Goal: Task Accomplishment & Management: Manage account settings

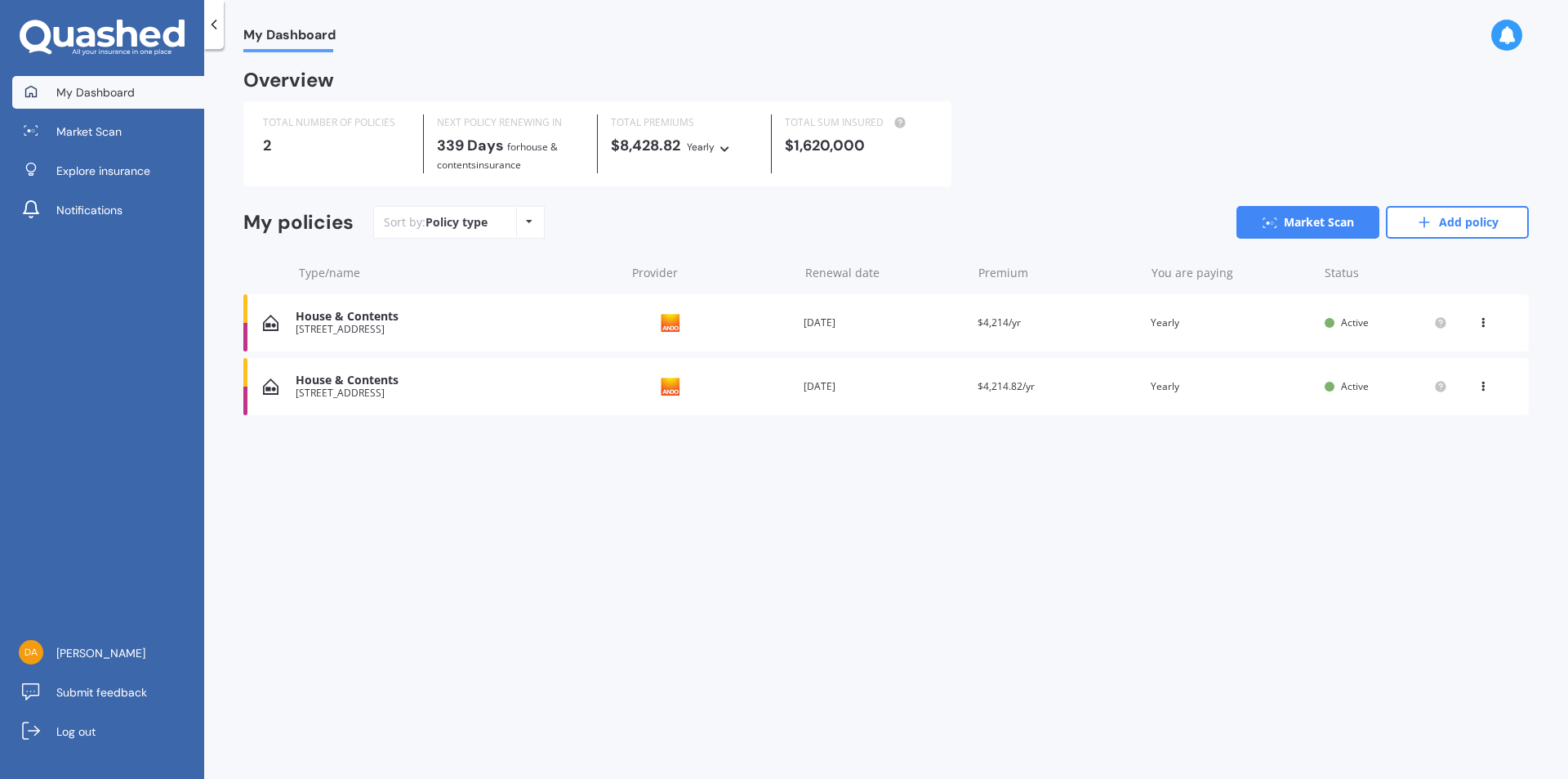
click at [1184, 404] on div "House & Contents [STREET_ADDRESS] Provider Renewal date [DATE] Premium $4,214.8…" at bounding box center [886, 386] width 1285 height 58
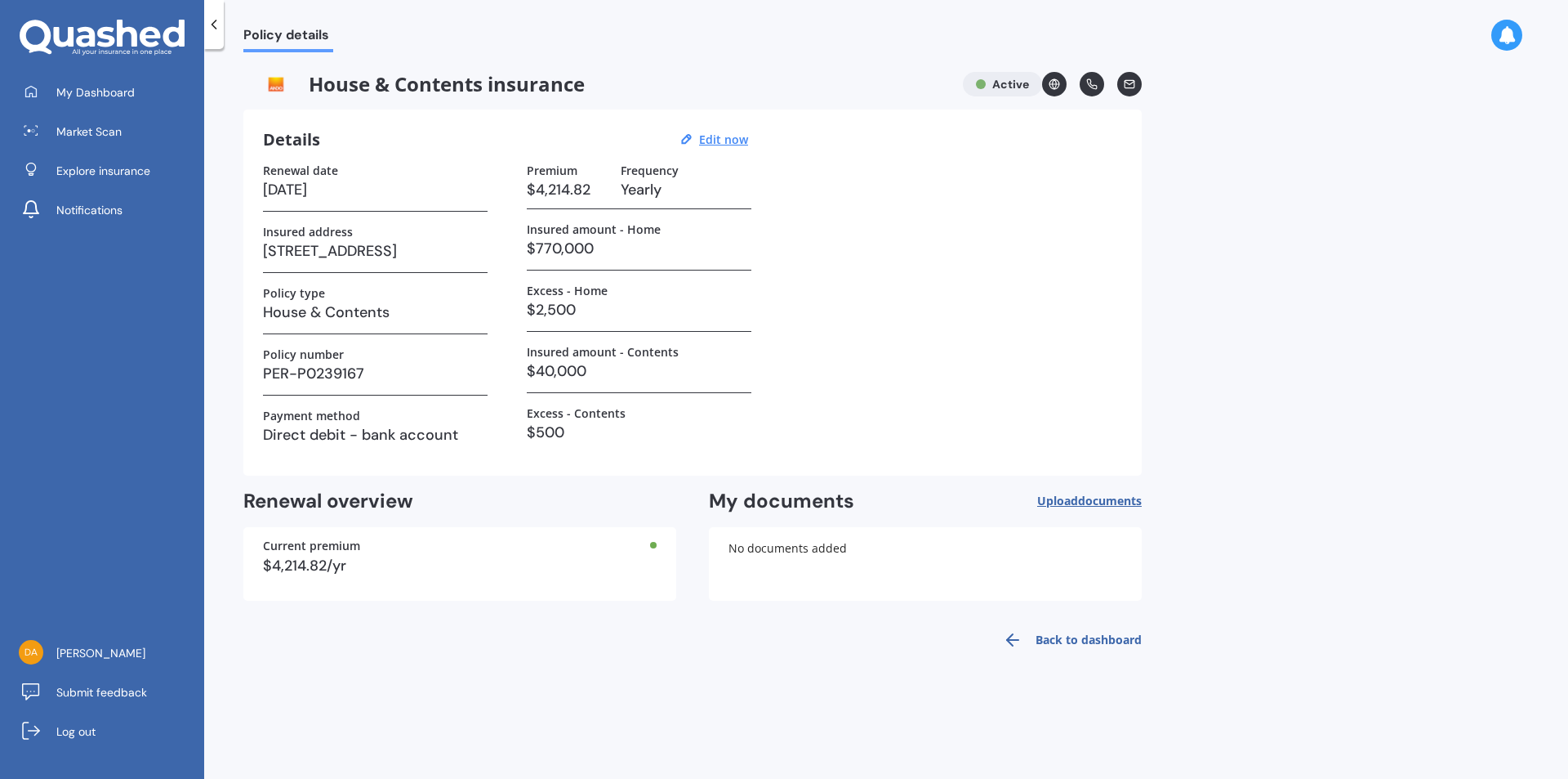
click at [1040, 639] on link "Back to dashboard" at bounding box center [1067, 640] width 149 height 40
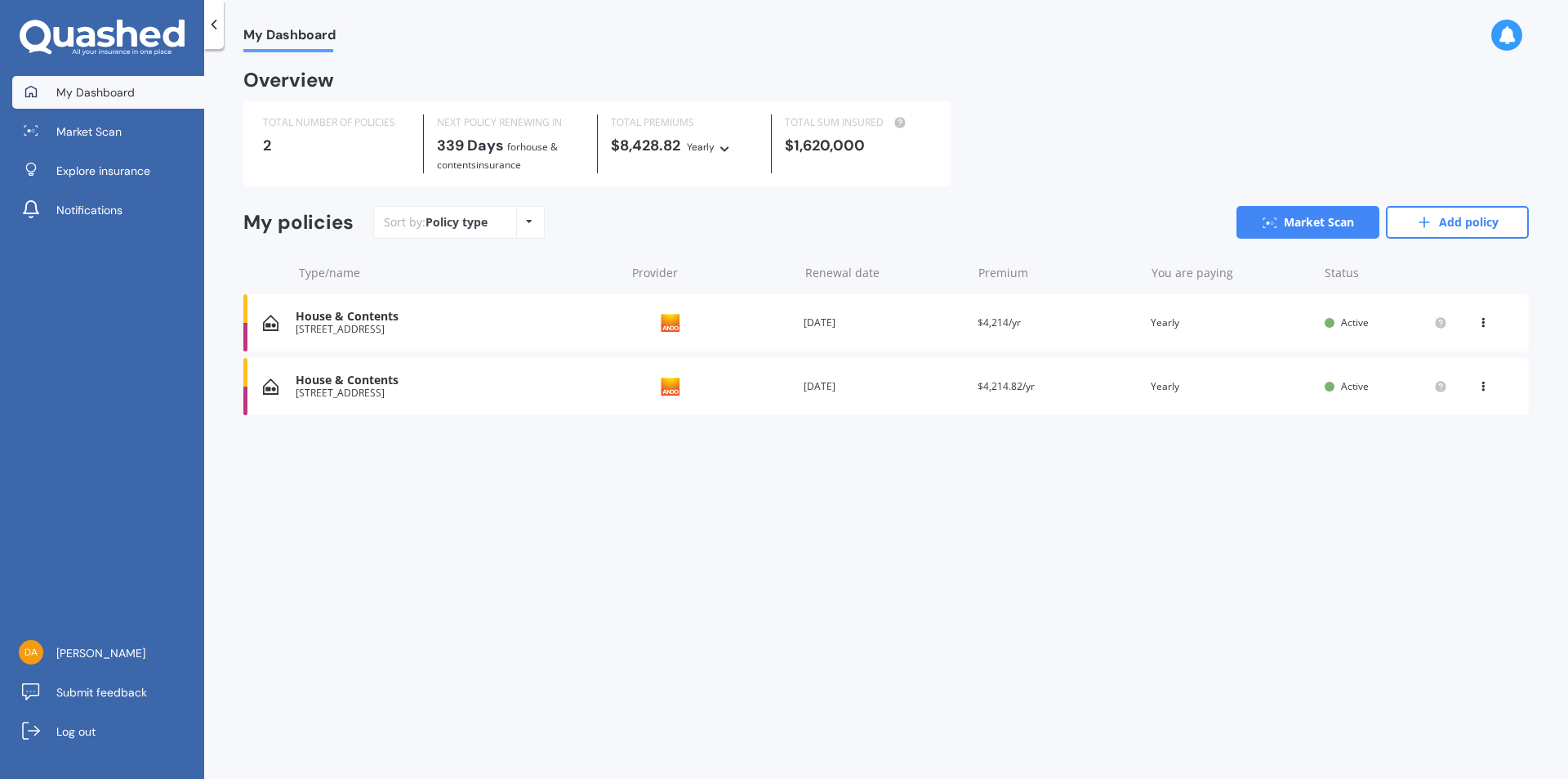
click at [1475, 378] on div "View option View policy Delete" at bounding box center [1484, 386] width 49 height 16
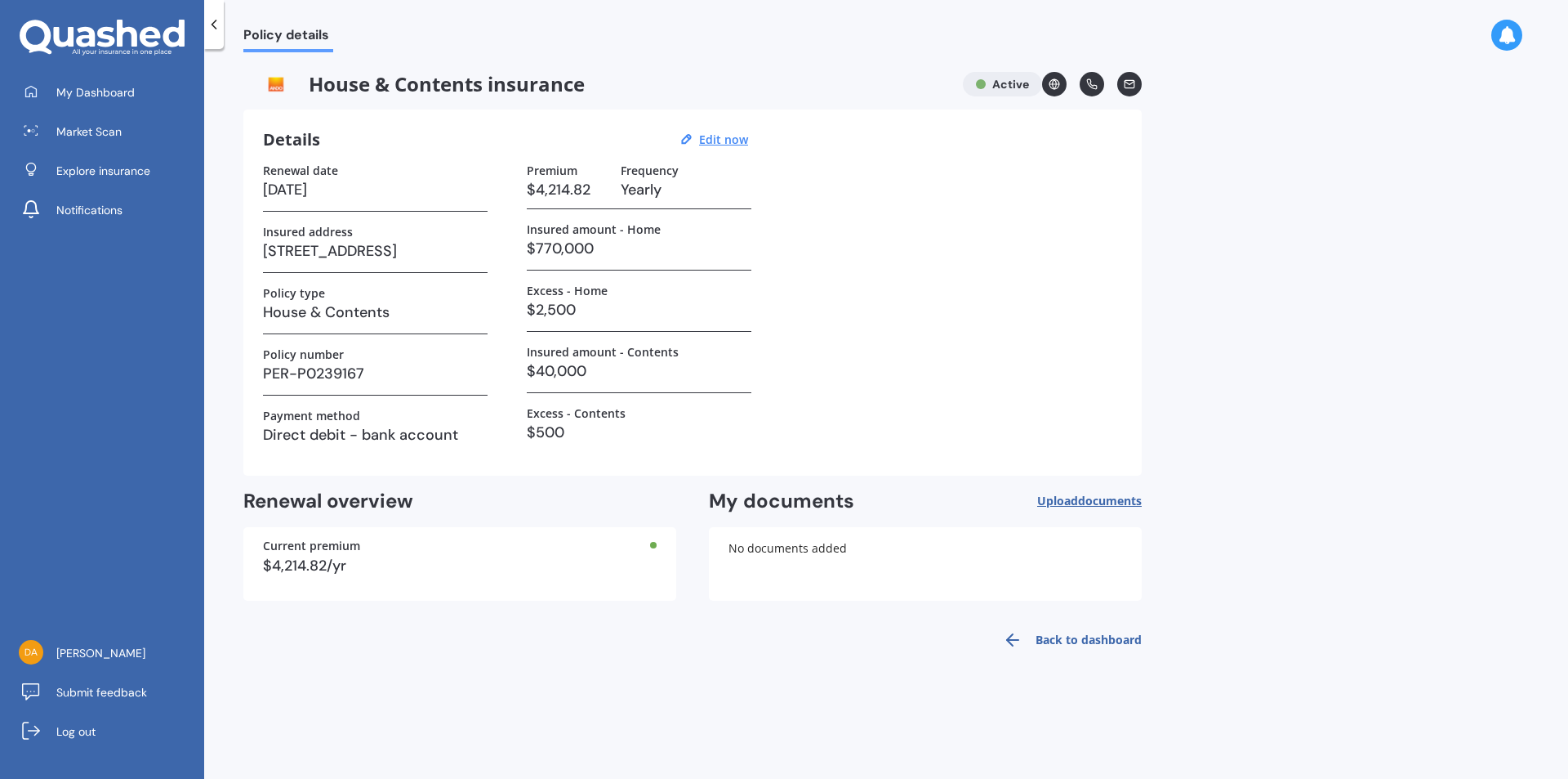
click at [215, 23] on icon at bounding box center [214, 24] width 16 height 16
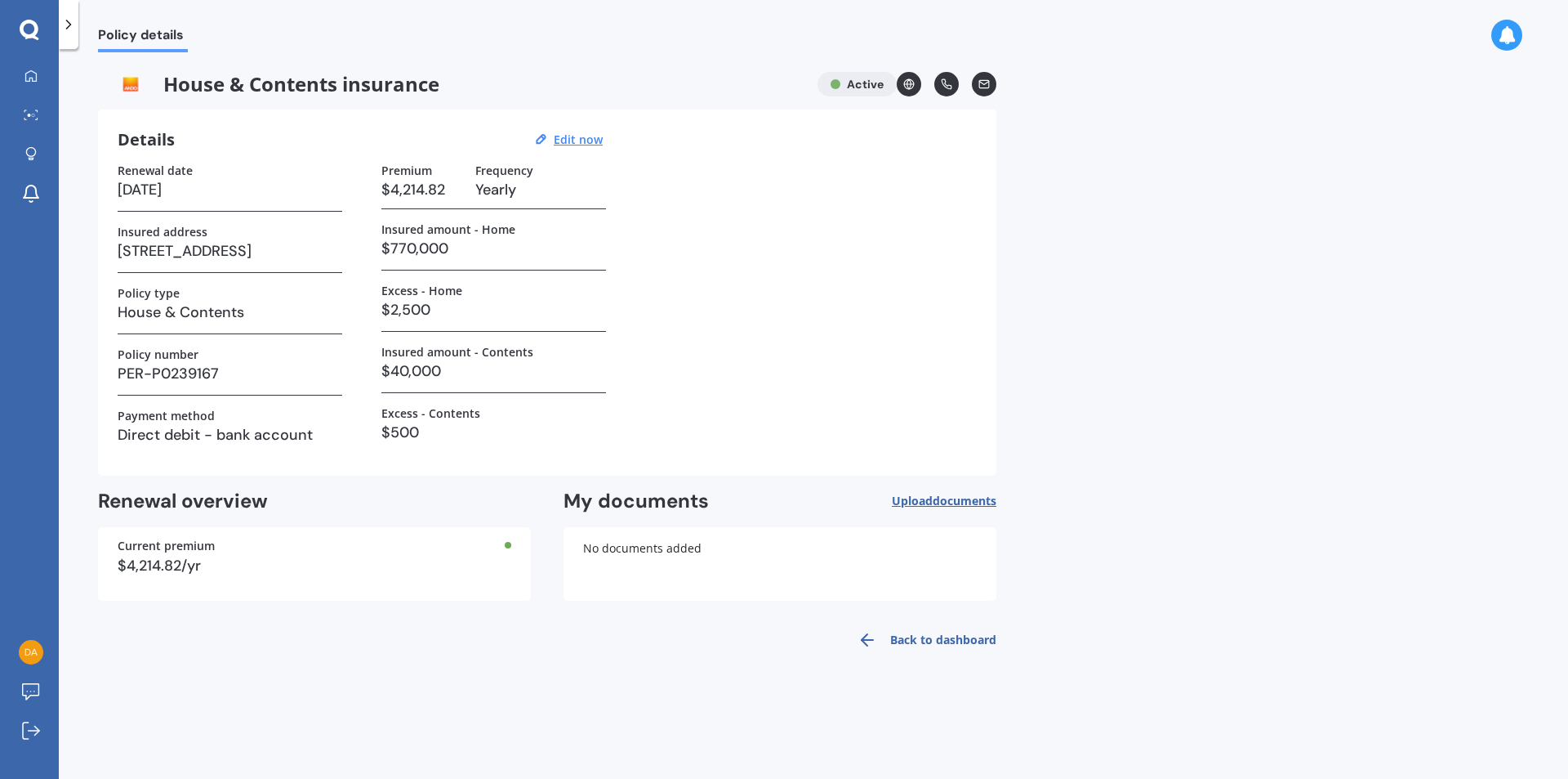
click at [63, 20] on icon at bounding box center [68, 24] width 16 height 16
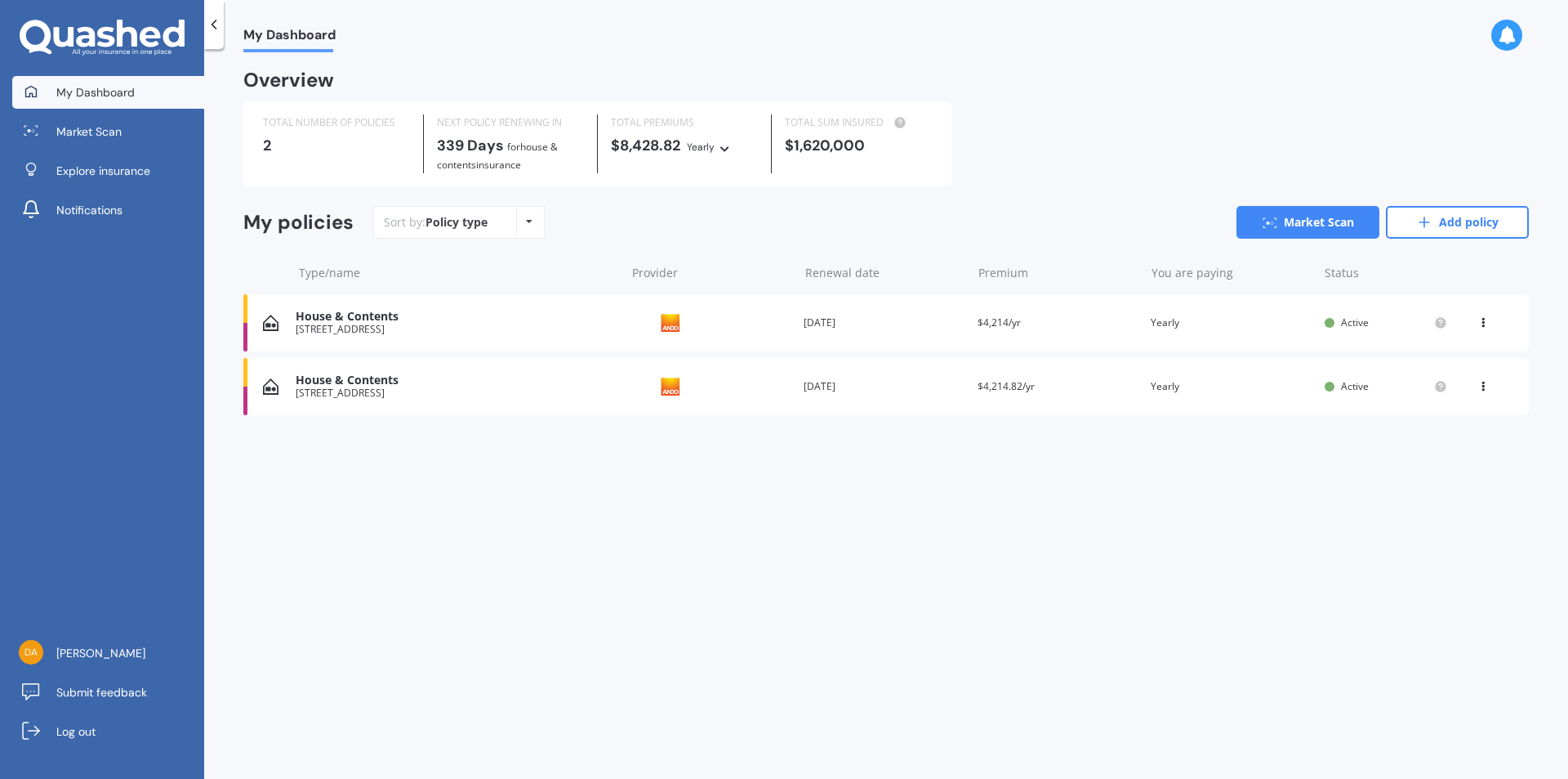
click at [1483, 384] on icon at bounding box center [1482, 383] width 12 height 10
click at [1448, 449] on div "Delete" at bounding box center [1447, 450] width 162 height 32
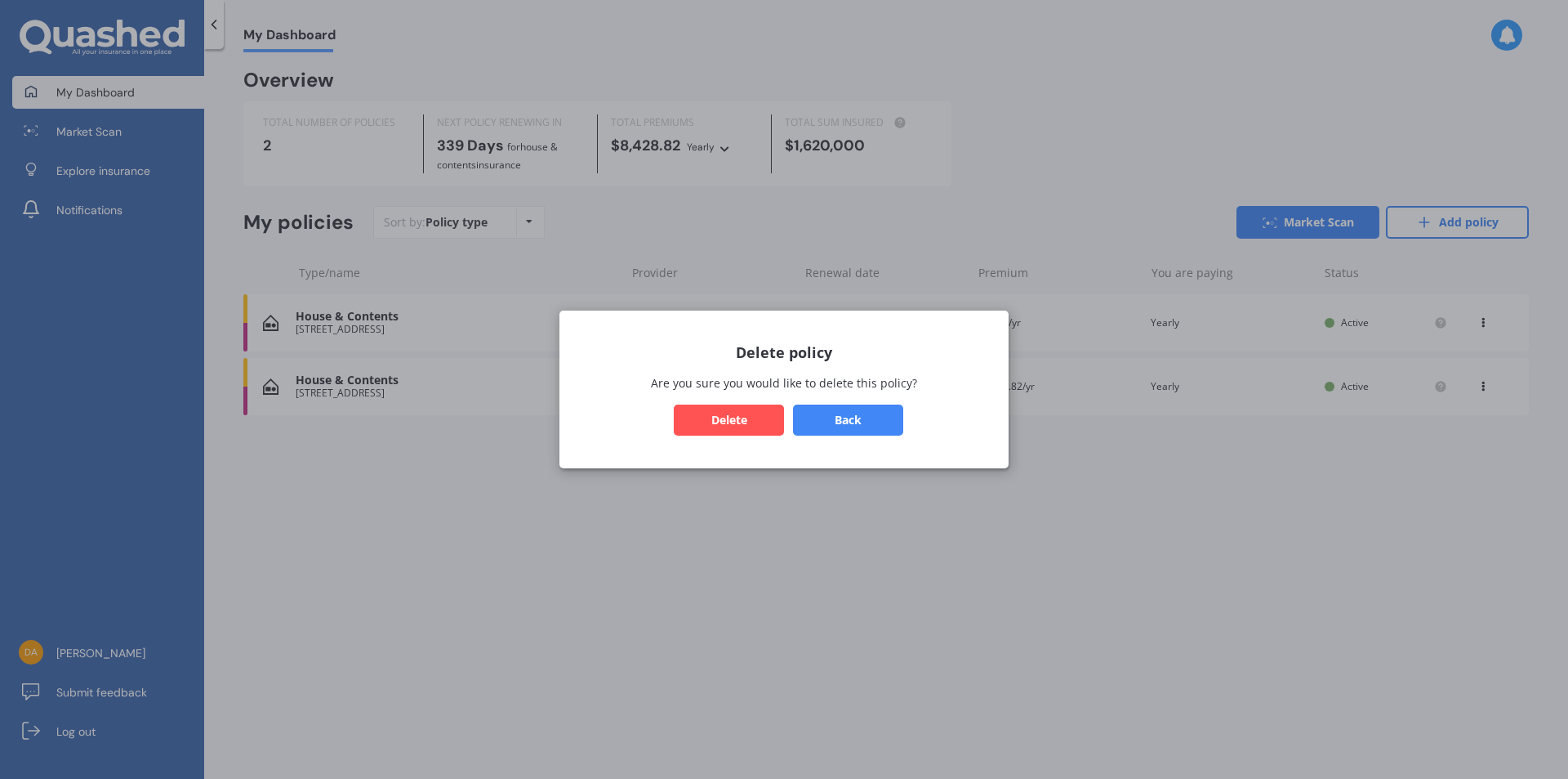
click at [750, 412] on button "Delete" at bounding box center [728, 420] width 110 height 31
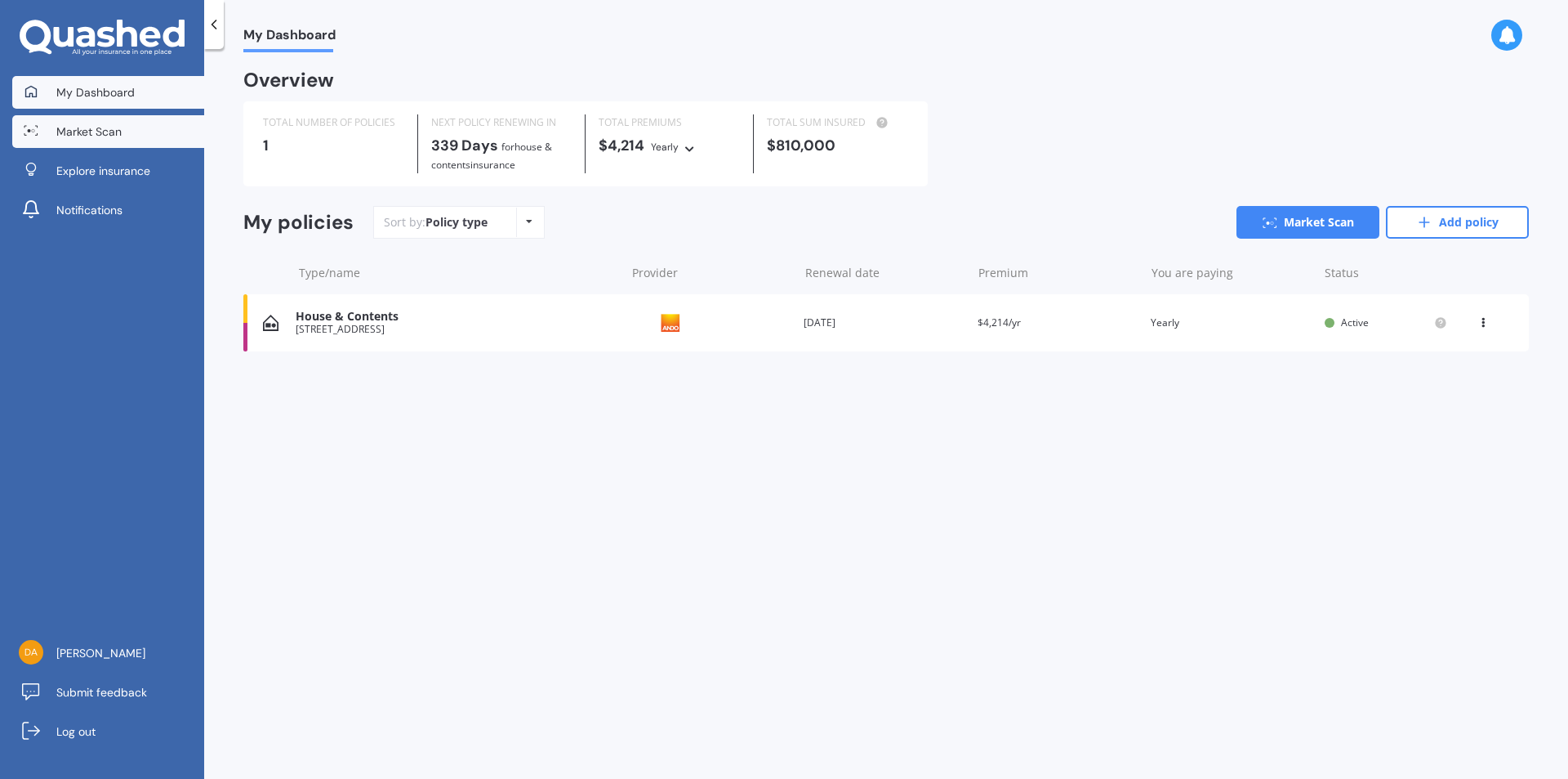
click at [109, 138] on span "Market Scan" at bounding box center [89, 131] width 66 height 16
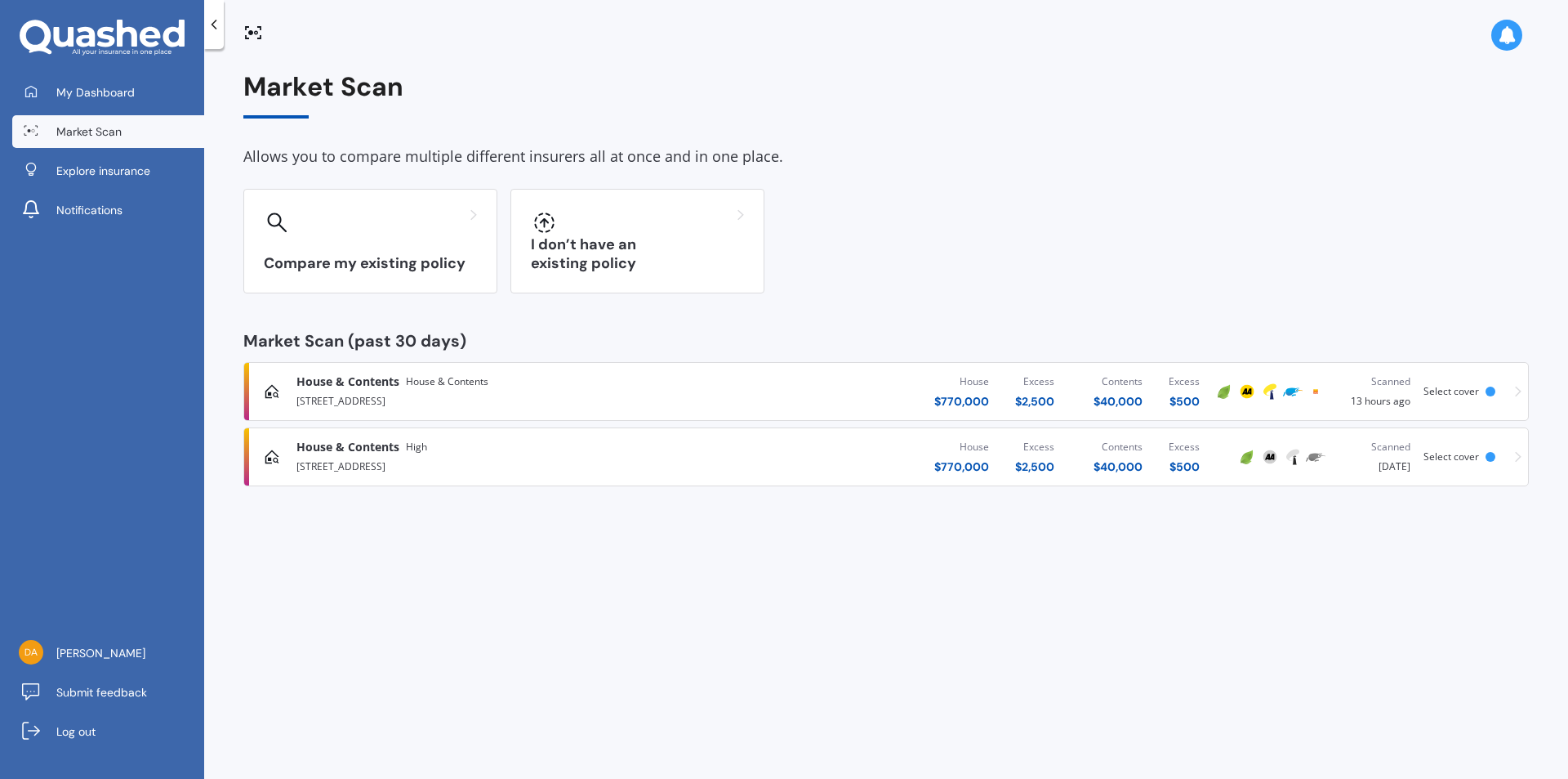
click at [873, 453] on div "House $ 770,000 Excess $ 2,500 Contents $ 40,000 Excess $ 500" at bounding box center [975, 457] width 474 height 49
